Goal: Information Seeking & Learning: Learn about a topic

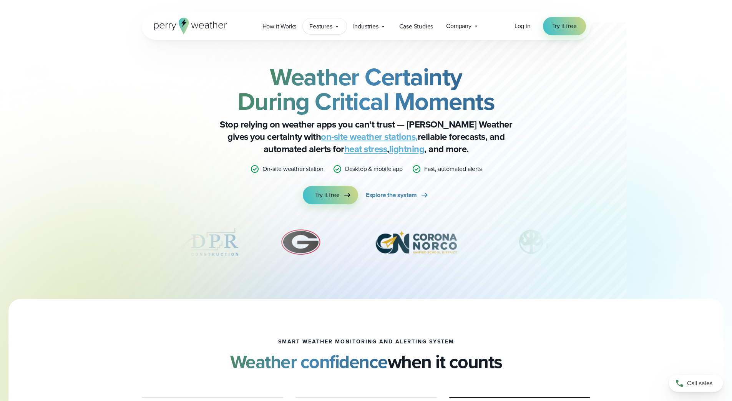
click at [331, 27] on span "Features" at bounding box center [320, 26] width 23 height 9
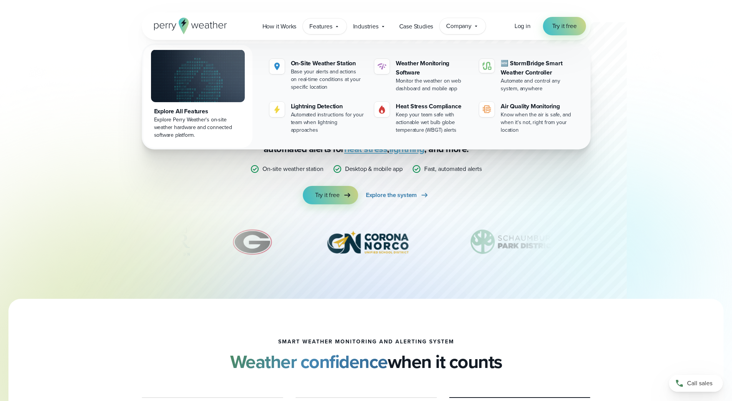
click at [462, 26] on span "Company" at bounding box center [458, 26] width 25 height 9
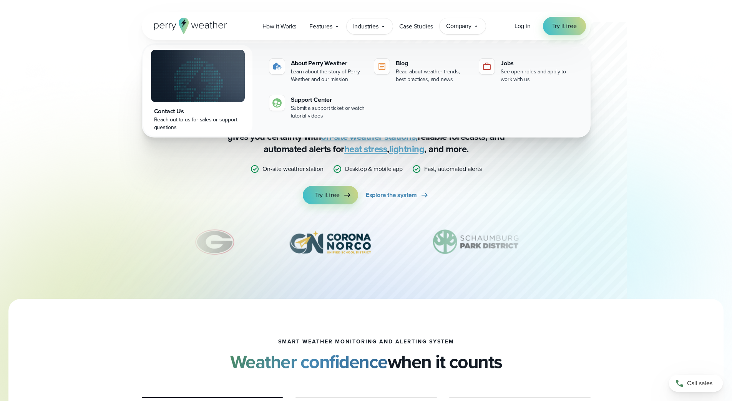
click at [369, 31] on span "Industries" at bounding box center [365, 26] width 25 height 9
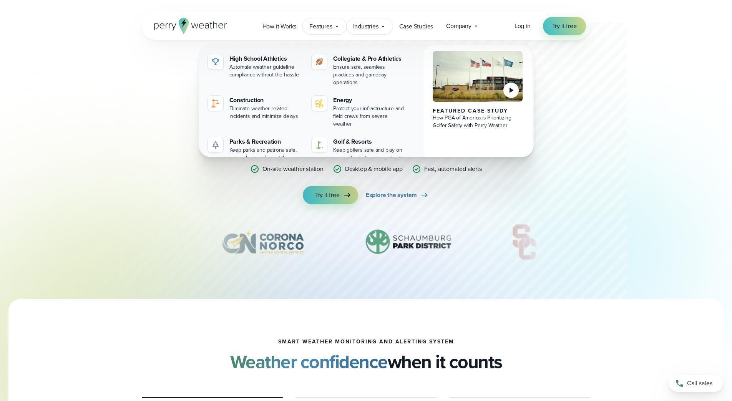
click at [319, 24] on span "Features" at bounding box center [320, 26] width 23 height 9
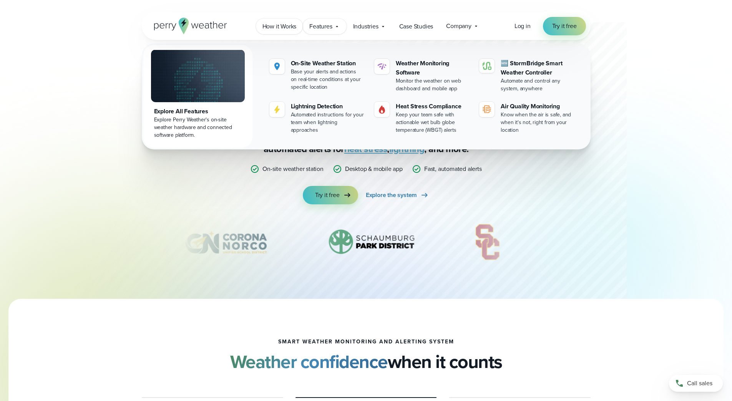
click at [286, 24] on span "How it Works" at bounding box center [279, 26] width 34 height 9
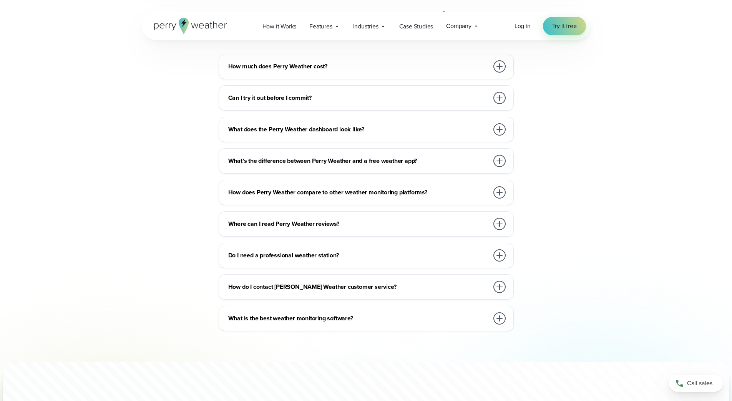
scroll to position [1614, 0]
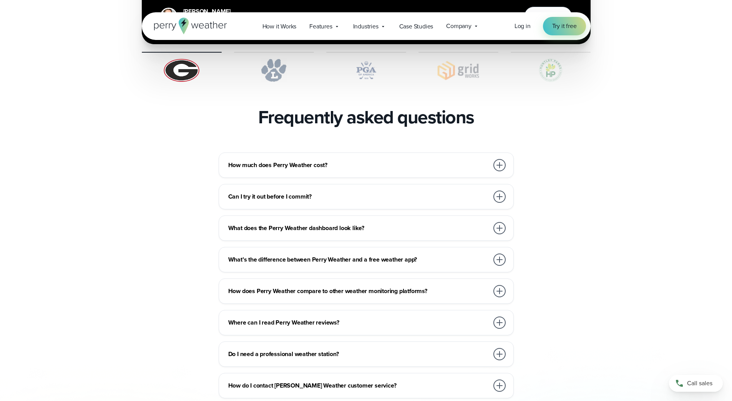
click at [320, 158] on div "How much does Perry Weather cost?" at bounding box center [367, 165] width 279 height 15
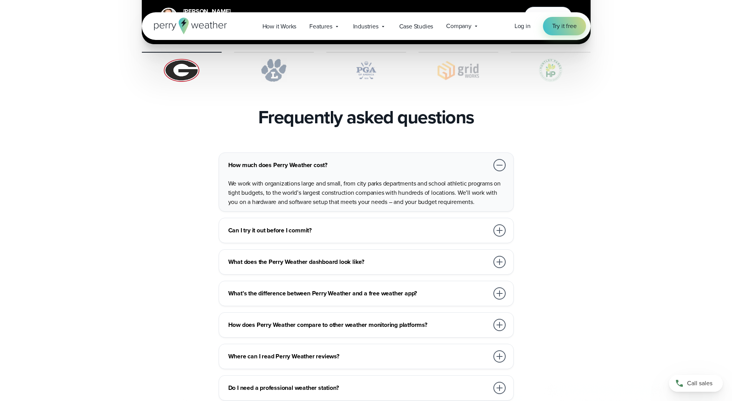
click at [323, 161] on h3 "How much does Perry Weather cost?" at bounding box center [358, 165] width 261 height 9
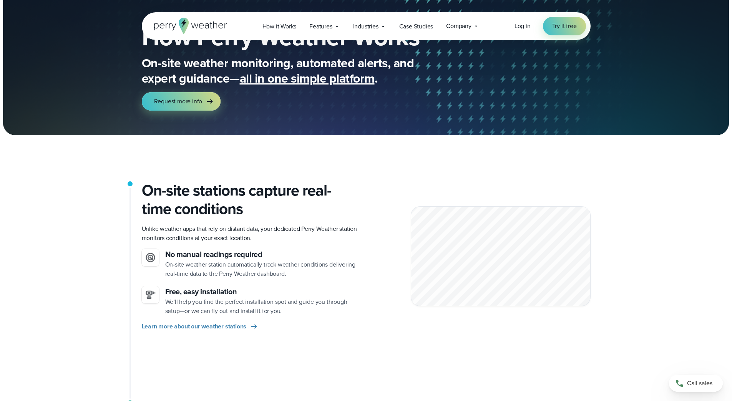
scroll to position [0, 0]
